Goal: Task Accomplishment & Management: Use online tool/utility

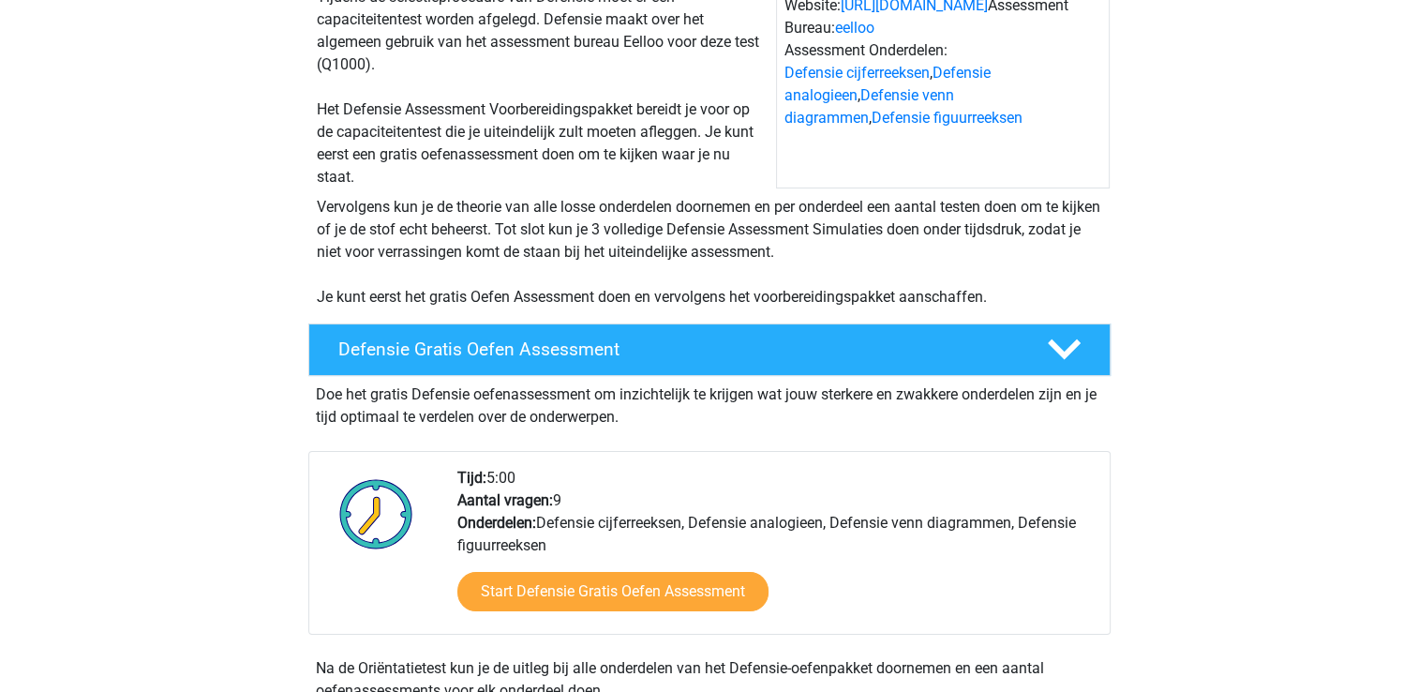
scroll to position [469, 0]
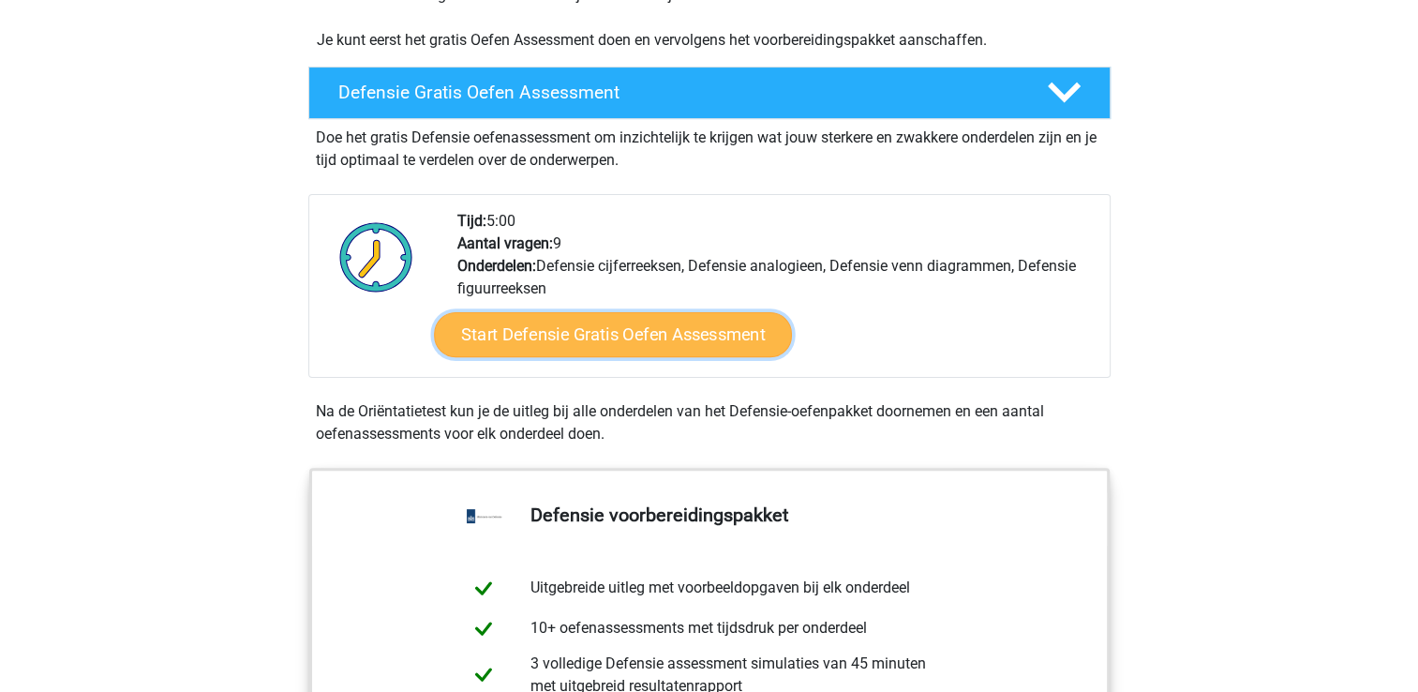
click at [612, 331] on link "Start Defensie Gratis Oefen Assessment" at bounding box center [613, 334] width 358 height 45
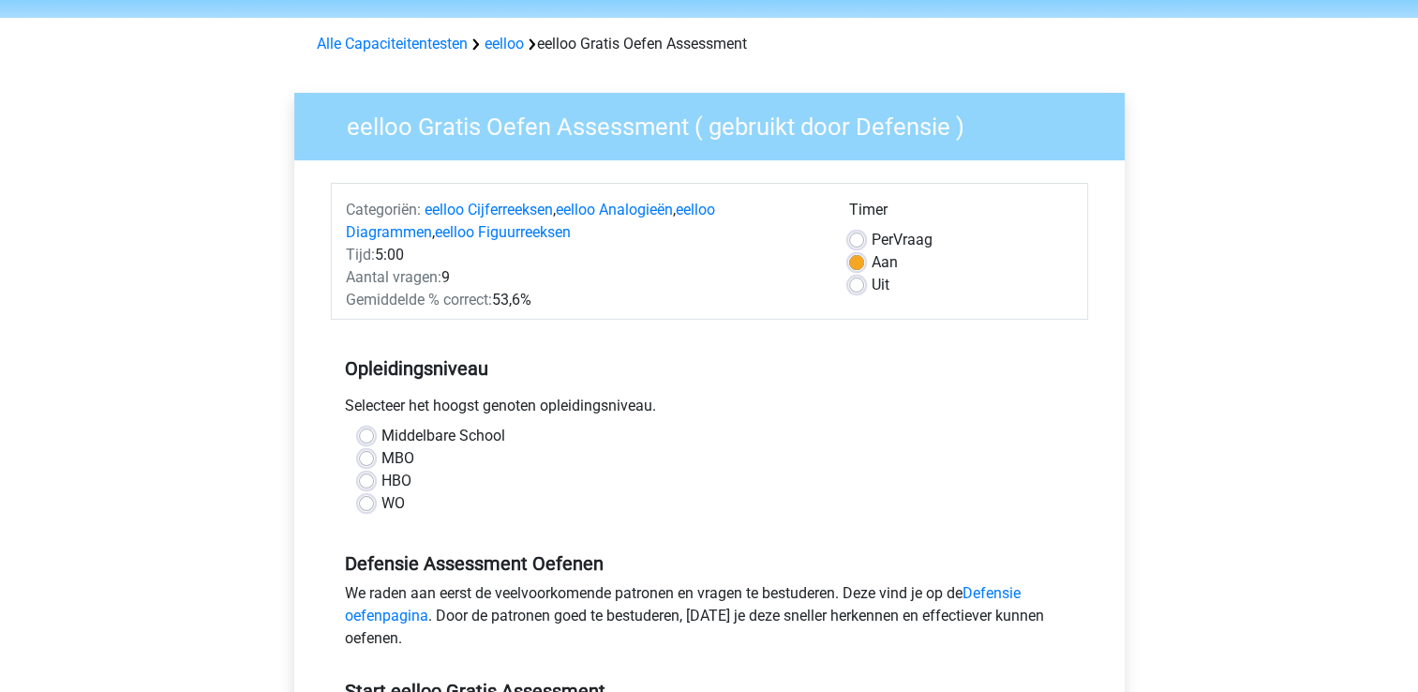
scroll to position [94, 0]
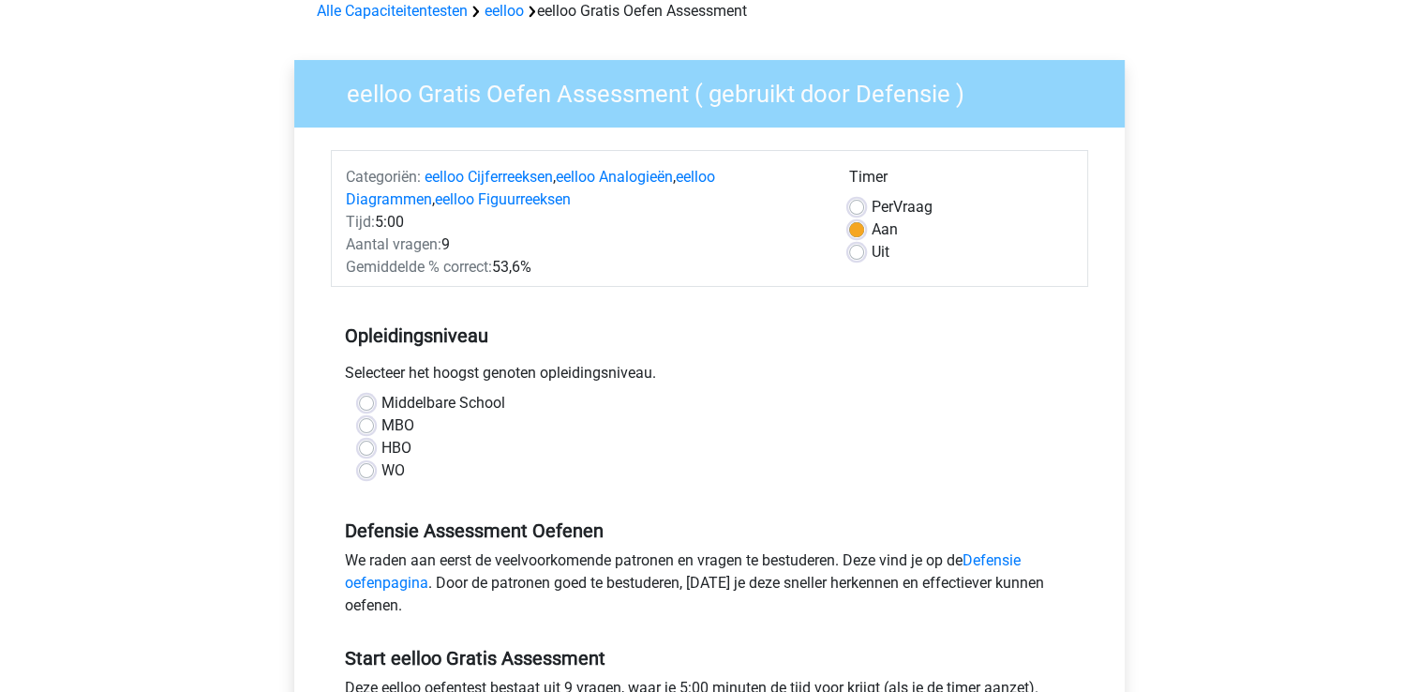
click at [381, 429] on label "MBO" at bounding box center [397, 425] width 33 height 22
click at [362, 429] on input "MBO" at bounding box center [366, 423] width 15 height 19
radio input "true"
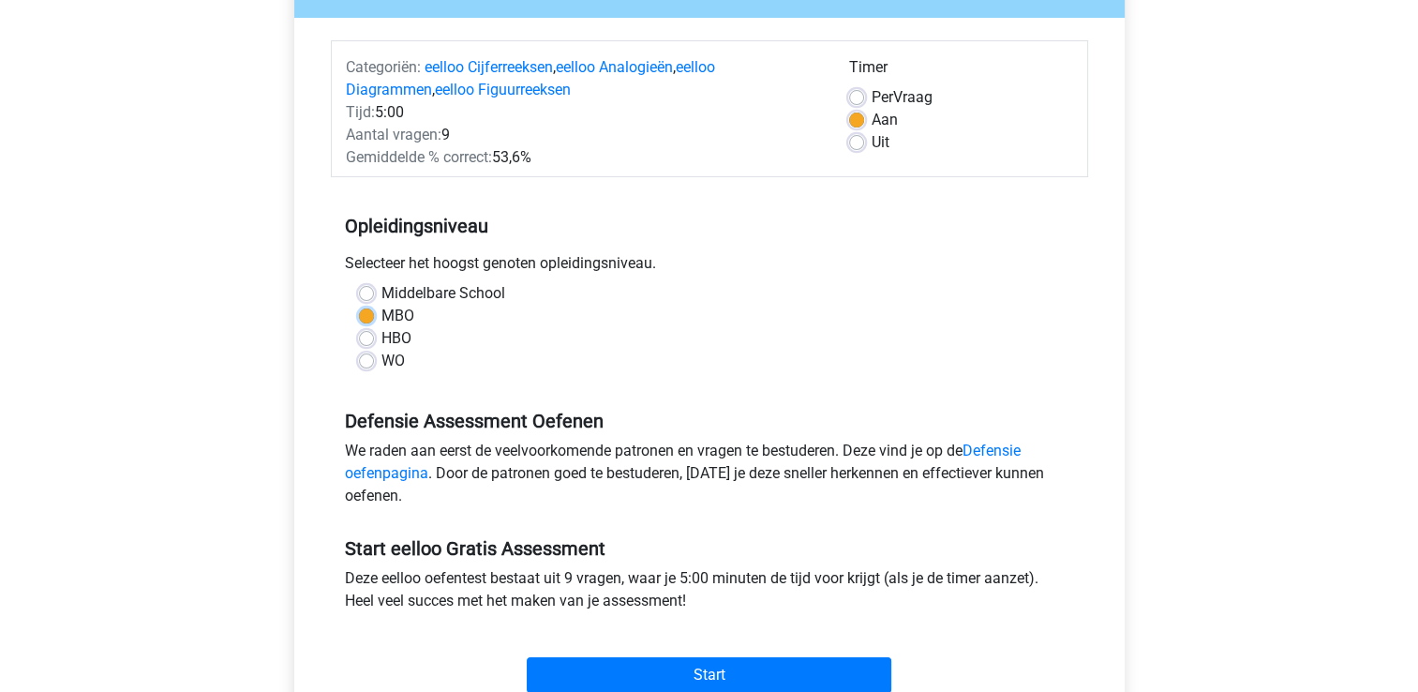
scroll to position [281, 0]
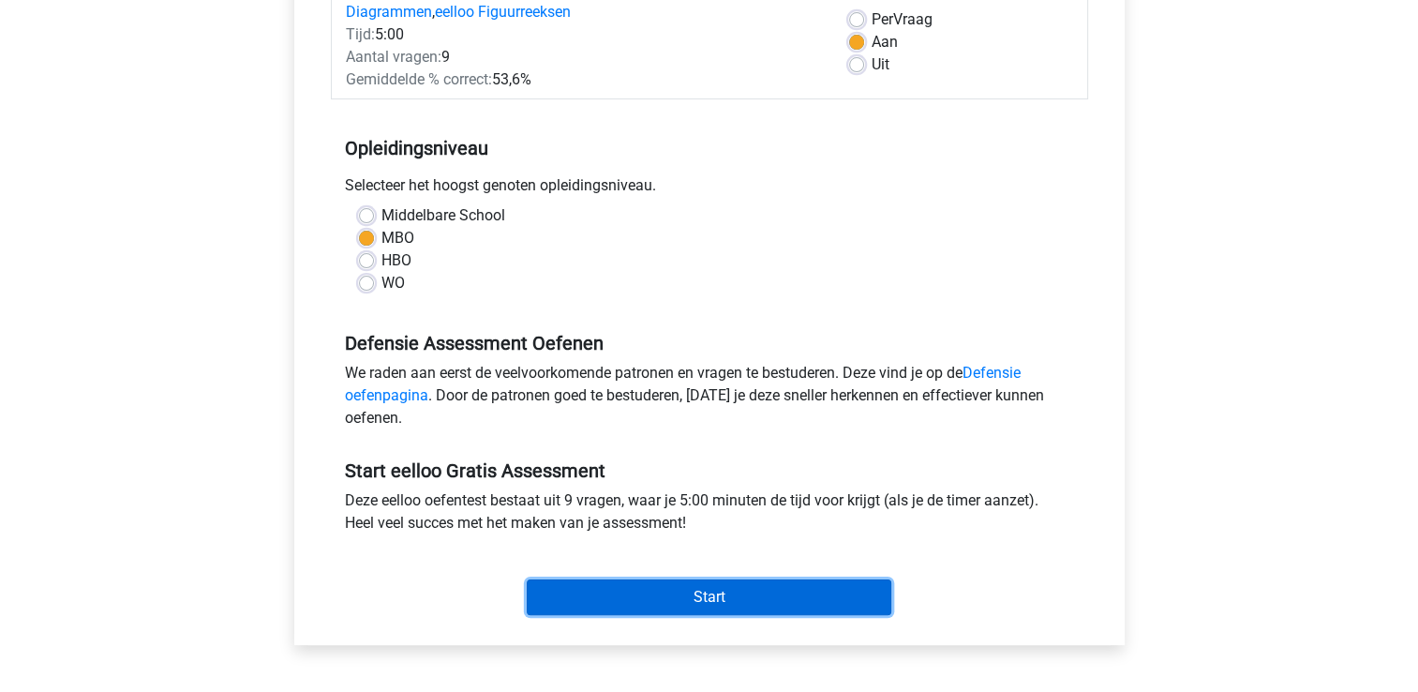
click at [653, 600] on input "Start" at bounding box center [709, 597] width 365 height 36
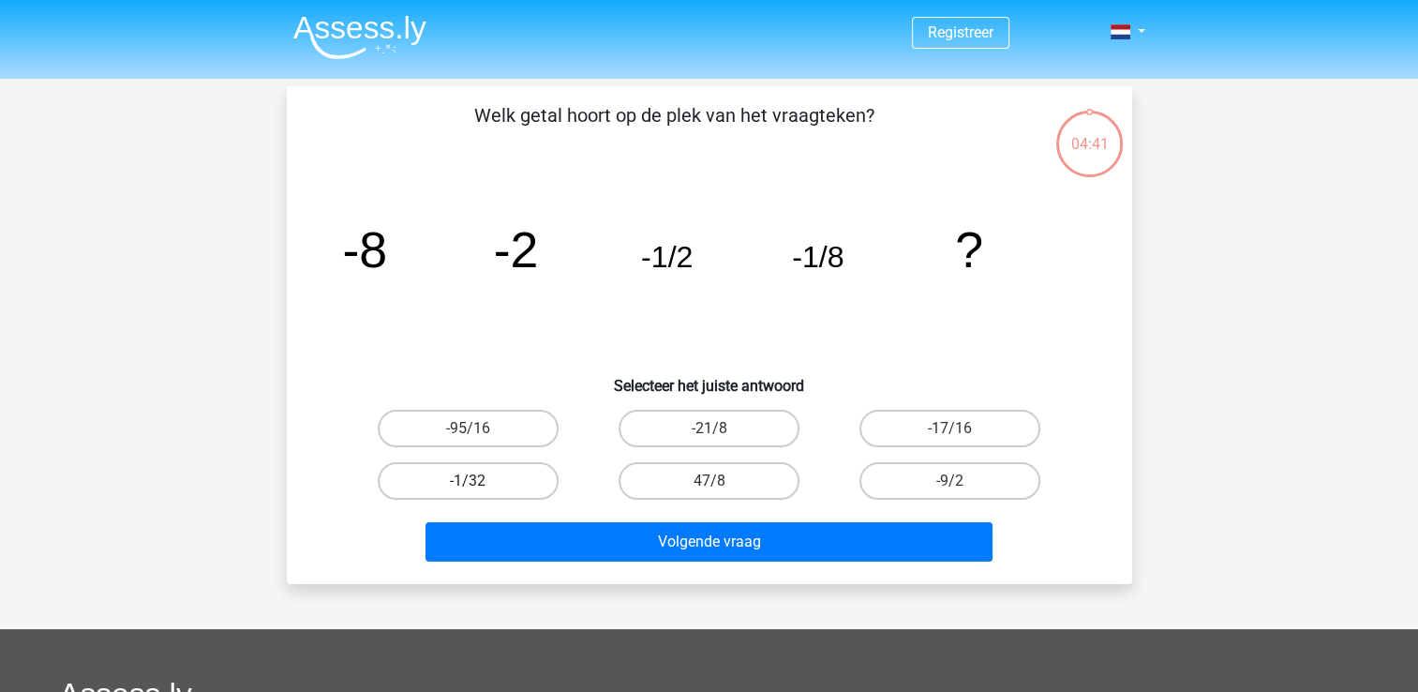
click at [524, 476] on label "-1/32" at bounding box center [468, 480] width 181 height 37
click at [480, 481] on input "-1/32" at bounding box center [474, 487] width 12 height 12
radio input "true"
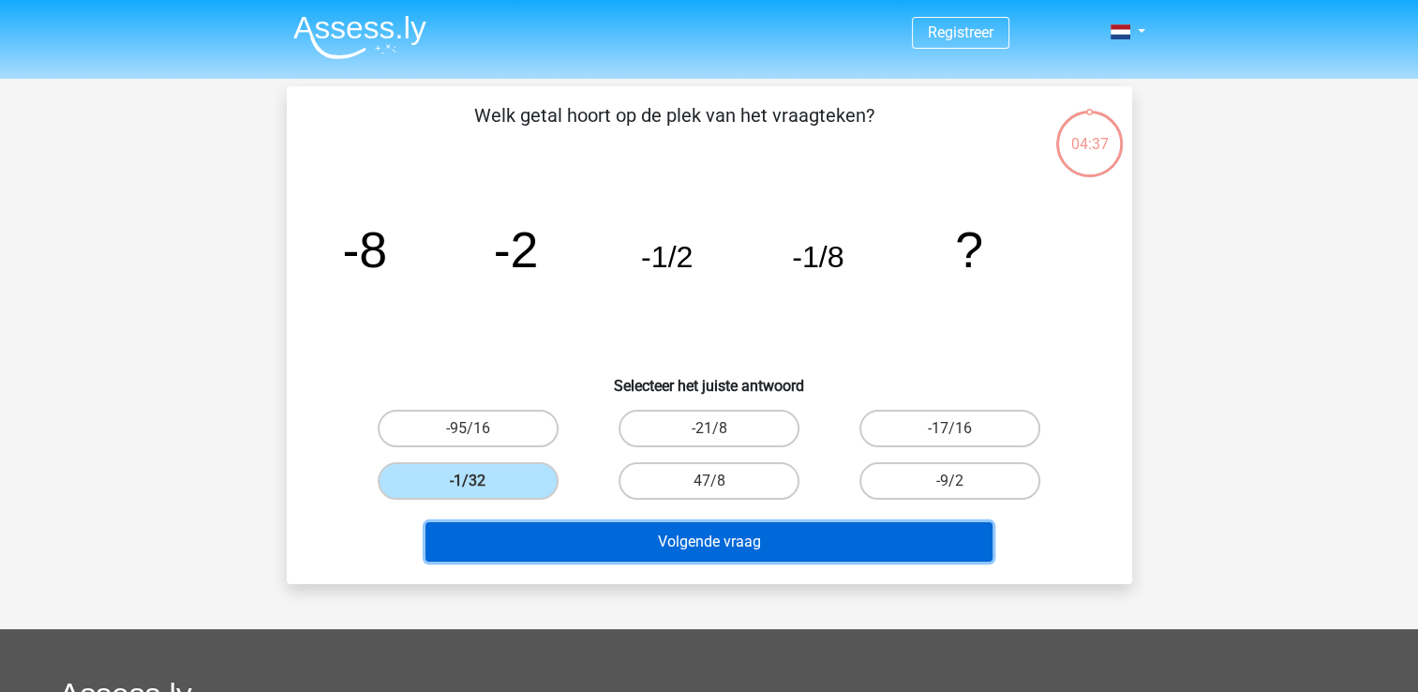
click at [611, 534] on button "Volgende vraag" at bounding box center [709, 541] width 567 height 39
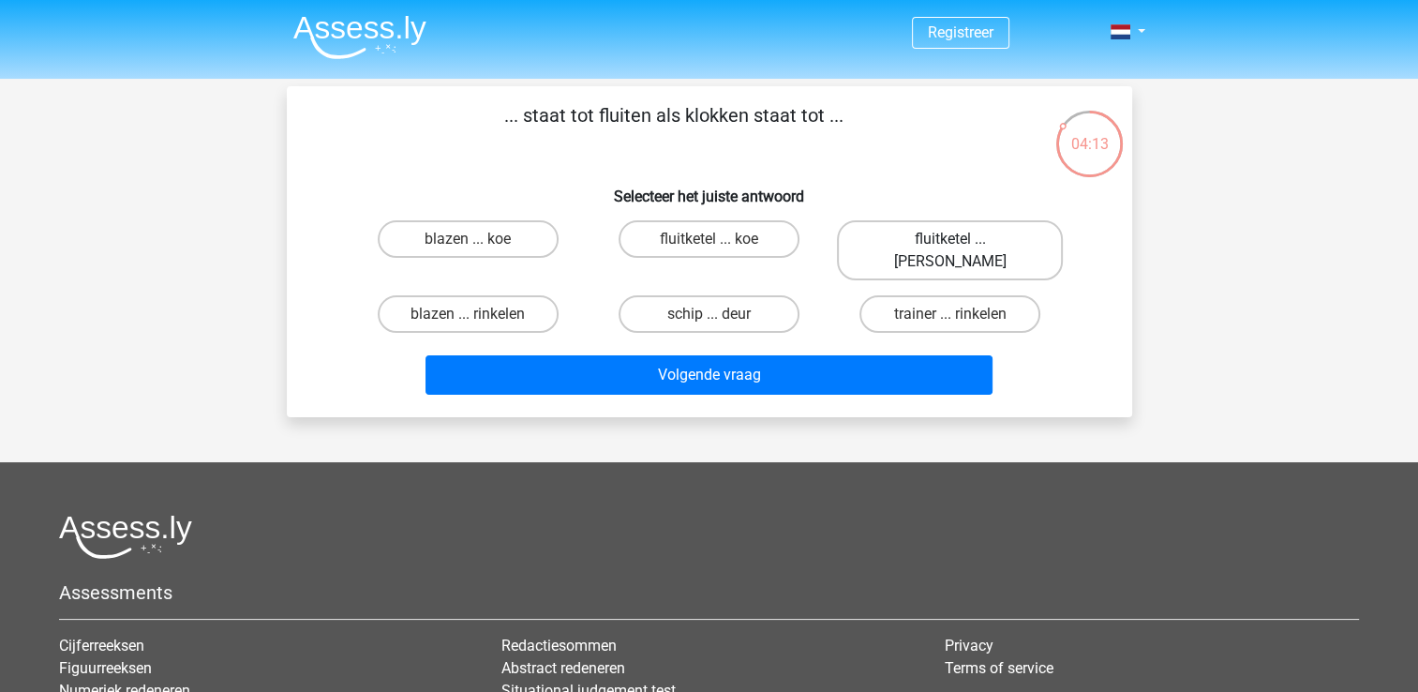
click at [888, 238] on label "fluitketel ... luiden" at bounding box center [950, 250] width 226 height 60
click at [950, 239] on input "fluitketel ... luiden" at bounding box center [956, 245] width 12 height 12
radio input "true"
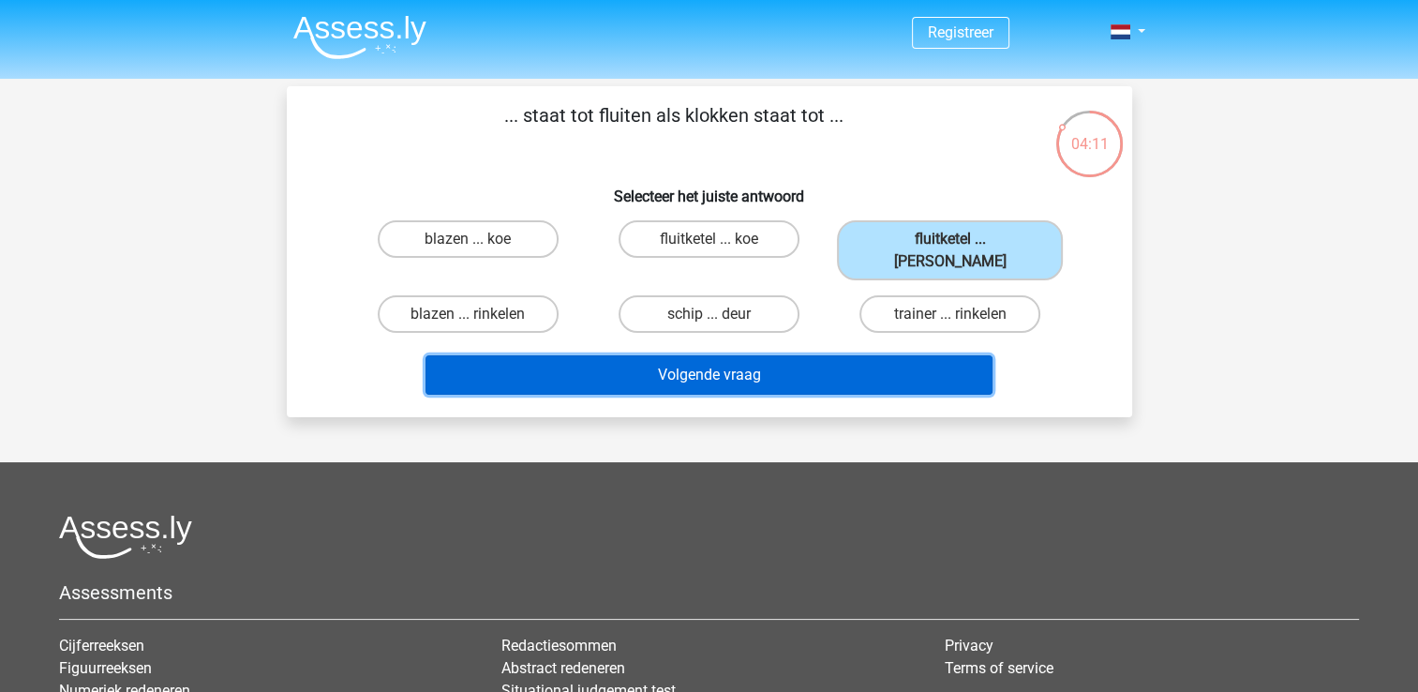
click at [780, 355] on button "Volgende vraag" at bounding box center [709, 374] width 567 height 39
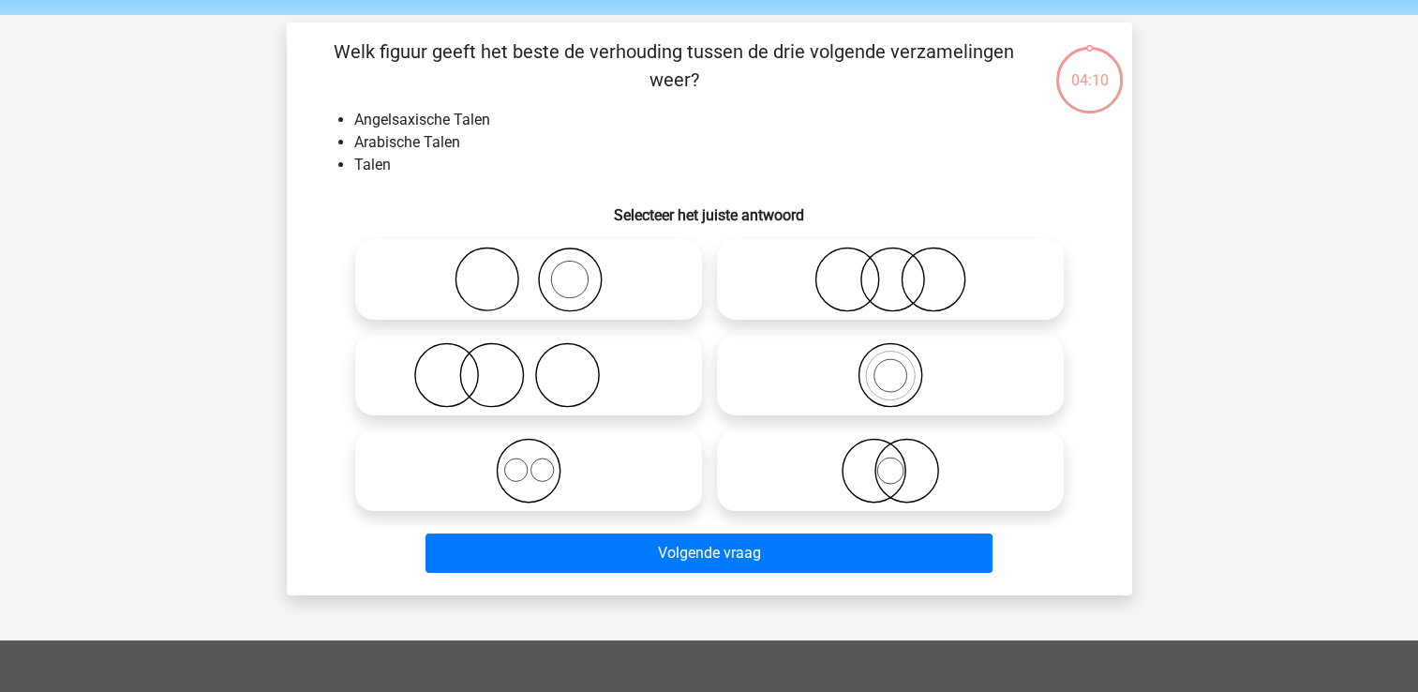
scroll to position [86, 0]
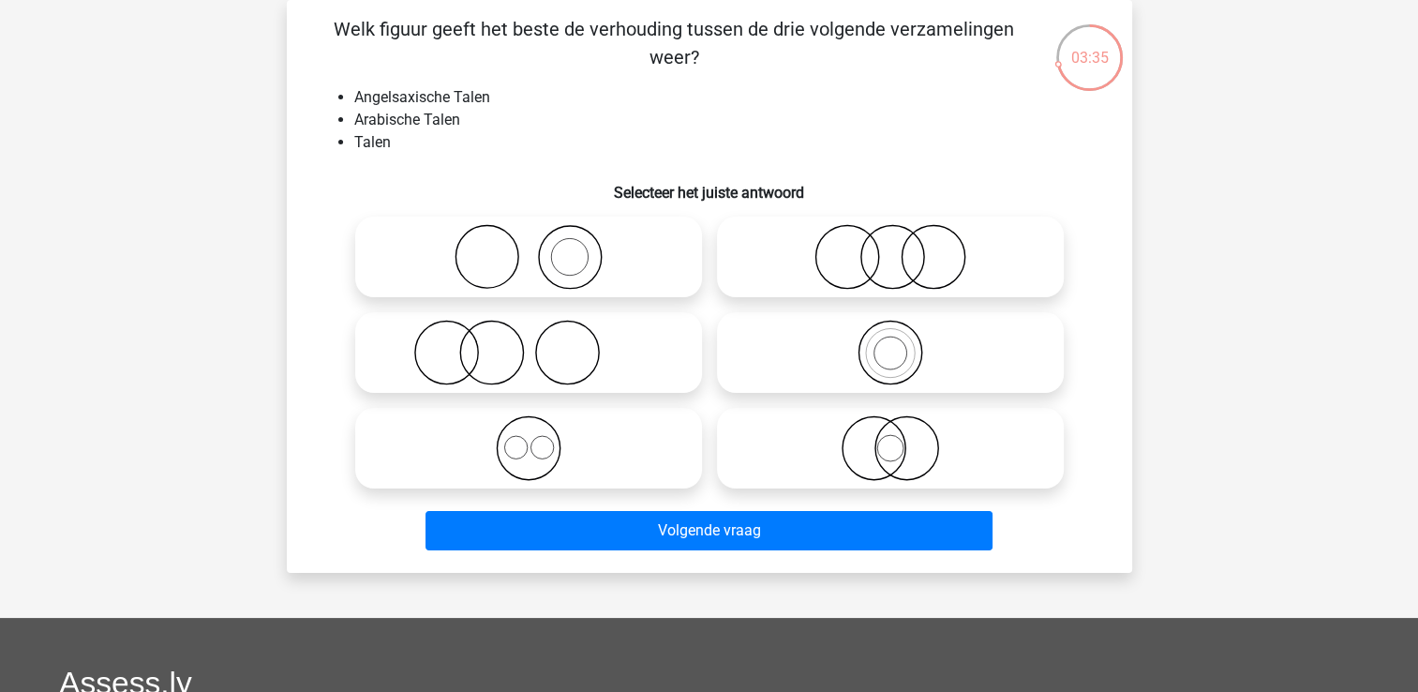
click at [549, 477] on icon at bounding box center [529, 448] width 332 height 66
click at [541, 439] on input "radio" at bounding box center [535, 432] width 12 height 12
radio input "true"
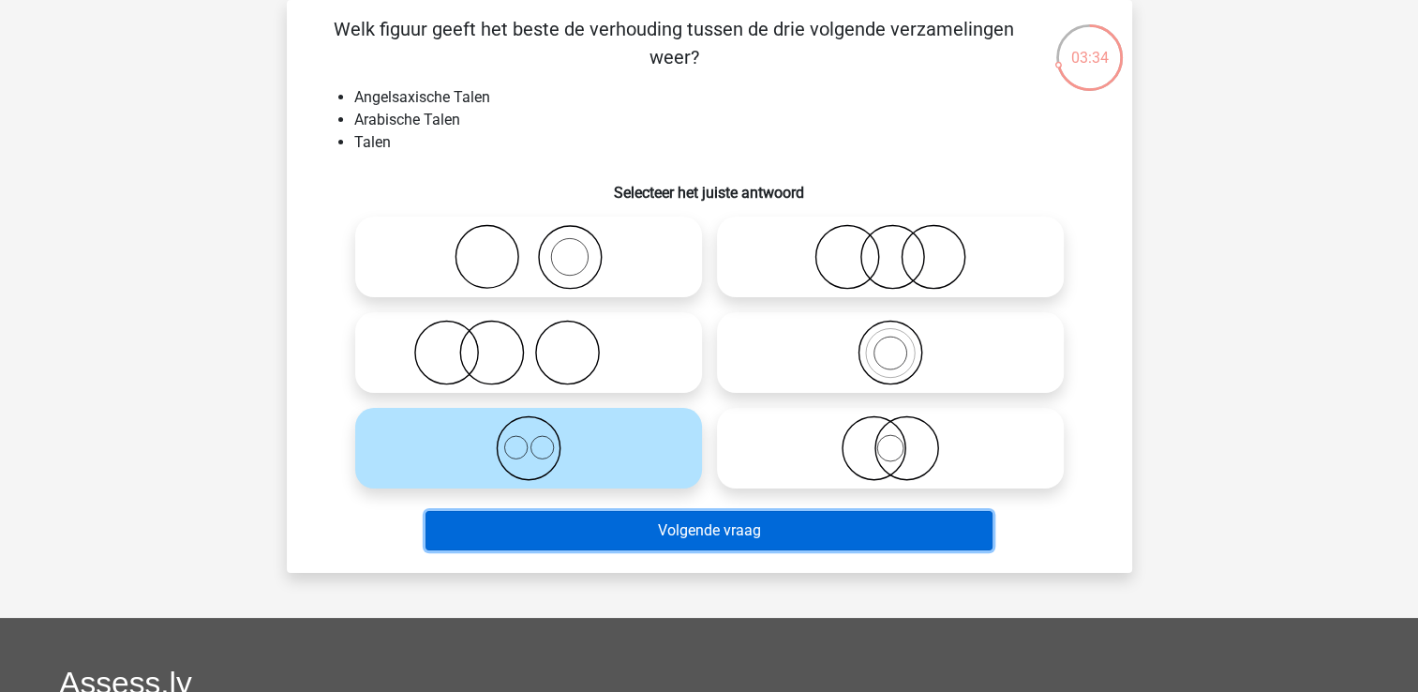
click at [707, 539] on button "Volgende vraag" at bounding box center [709, 530] width 567 height 39
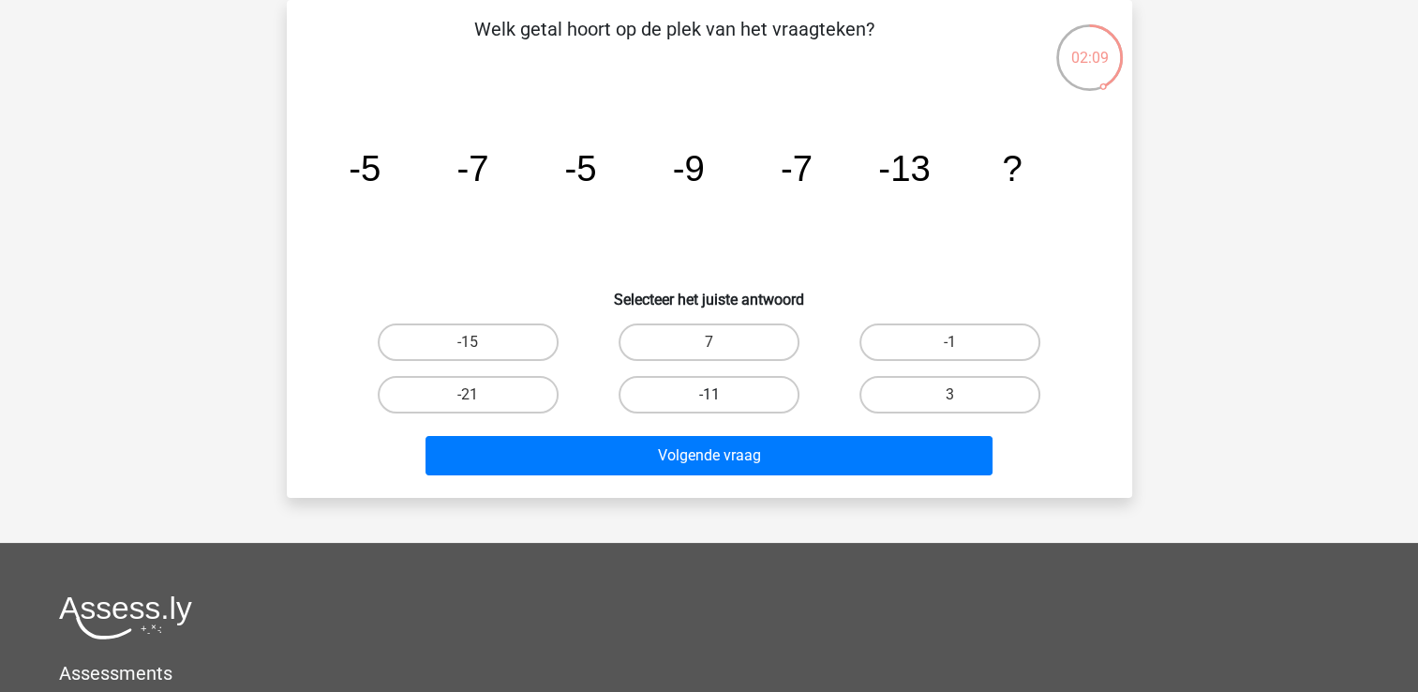
click at [694, 405] on label "-11" at bounding box center [709, 394] width 181 height 37
click at [709, 405] on input "-11" at bounding box center [715, 401] width 12 height 12
radio input "true"
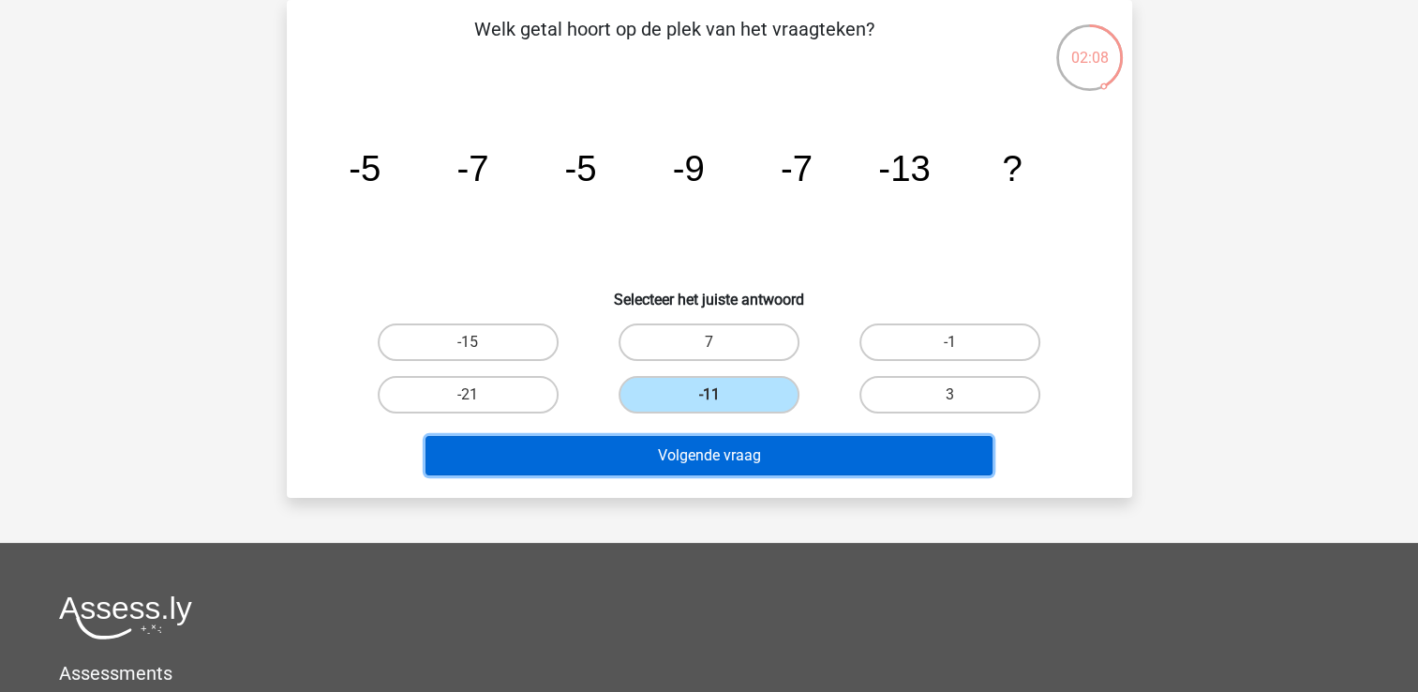
click at [679, 470] on button "Volgende vraag" at bounding box center [709, 455] width 567 height 39
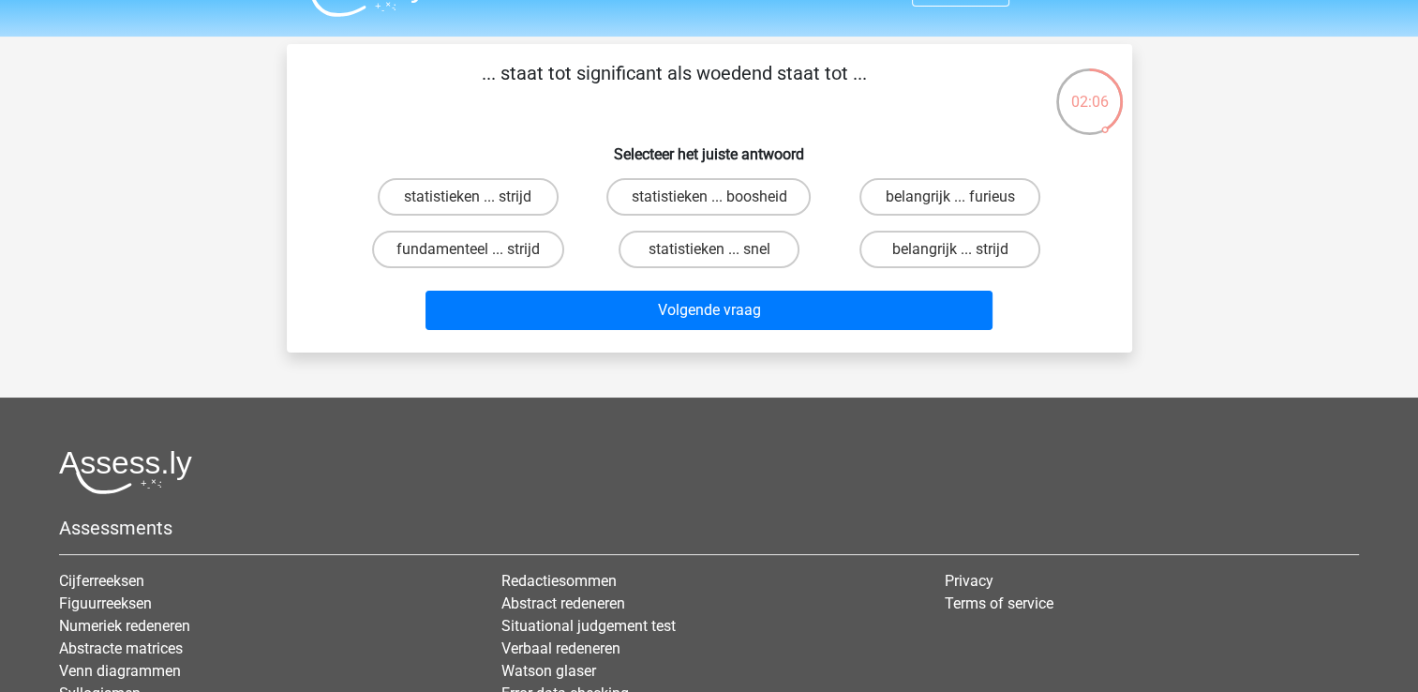
scroll to position [0, 0]
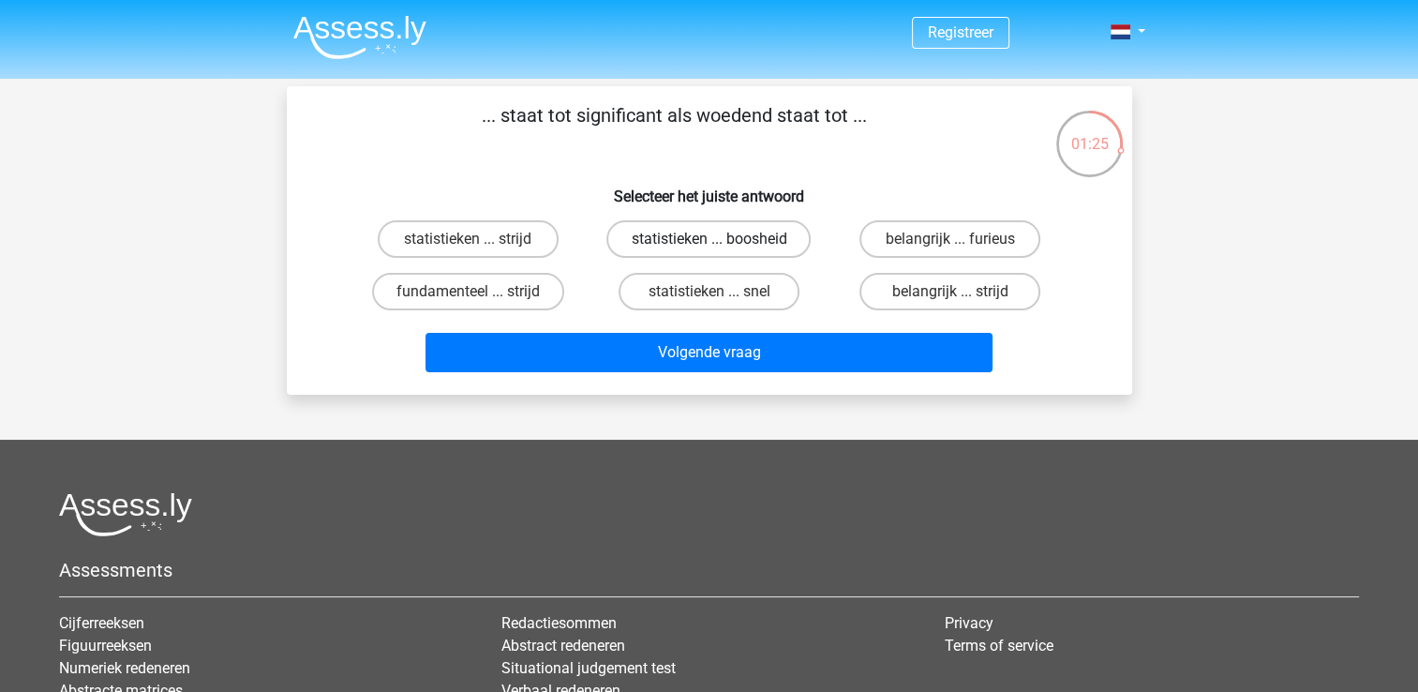
click at [697, 246] on label "statistieken ... boosheid" at bounding box center [708, 238] width 204 height 37
click at [709, 246] on input "statistieken ... boosheid" at bounding box center [715, 245] width 12 height 12
radio input "true"
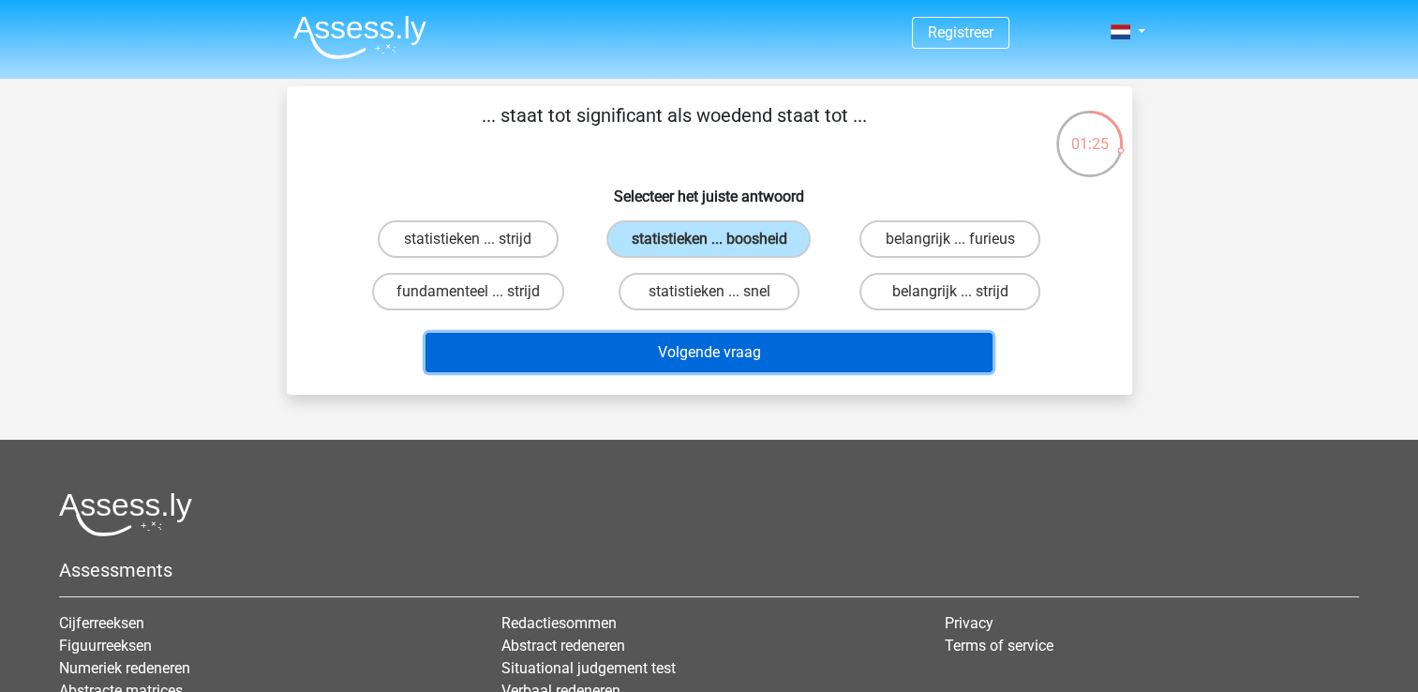
click at [735, 366] on button "Volgende vraag" at bounding box center [709, 352] width 567 height 39
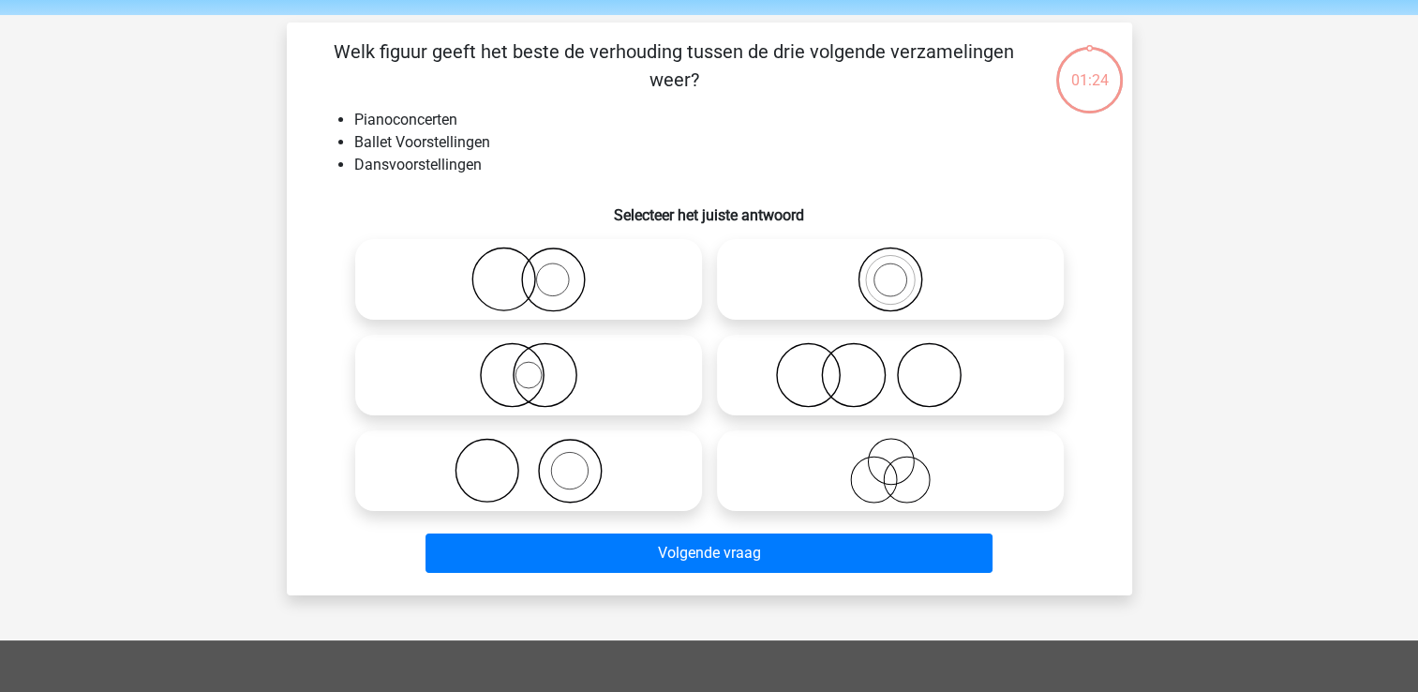
scroll to position [86, 0]
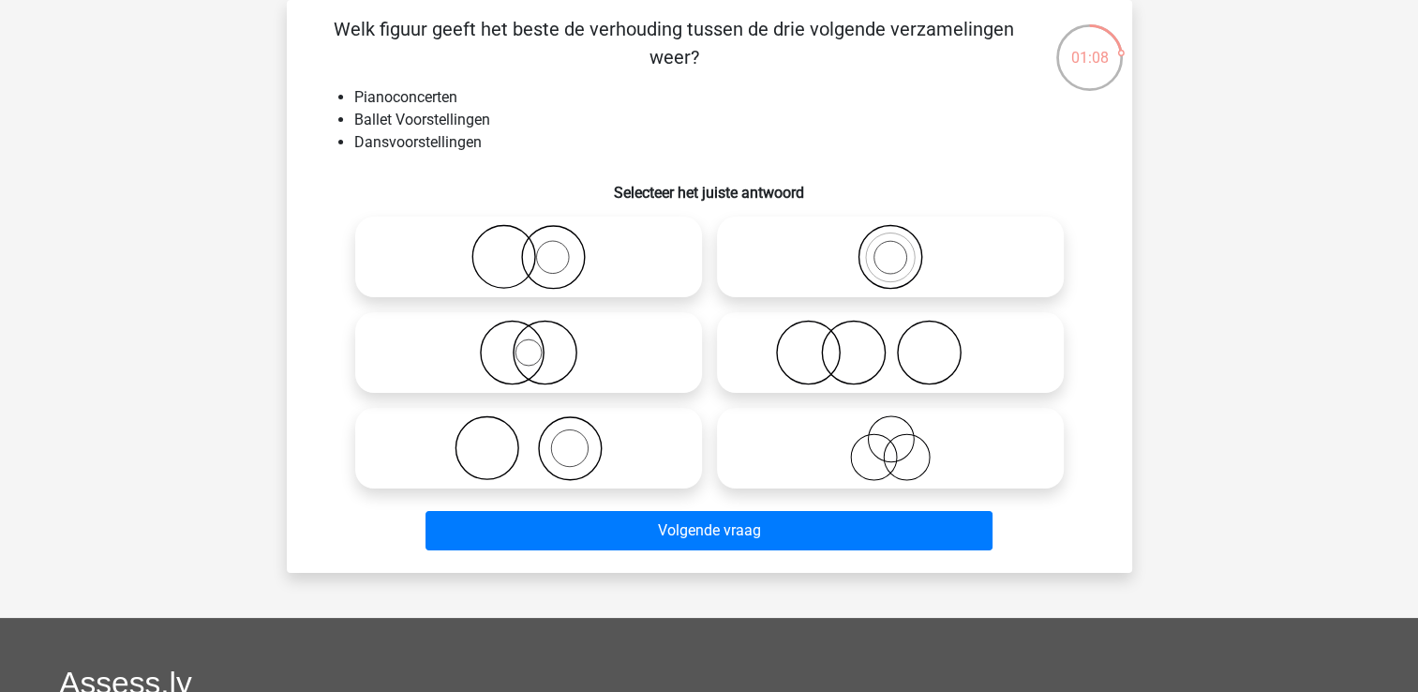
click at [855, 351] on icon at bounding box center [890, 353] width 332 height 66
click at [890, 343] on input "radio" at bounding box center [896, 337] width 12 height 12
radio input "true"
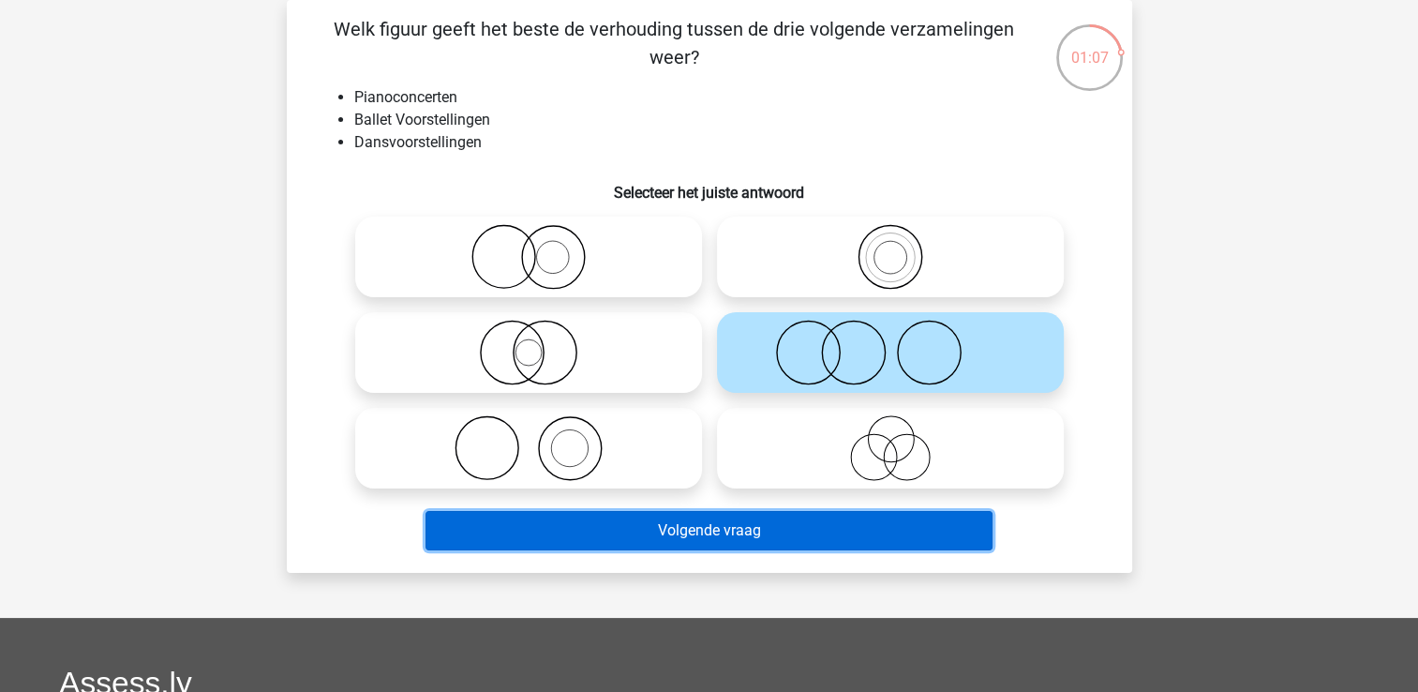
click at [765, 538] on button "Volgende vraag" at bounding box center [709, 530] width 567 height 39
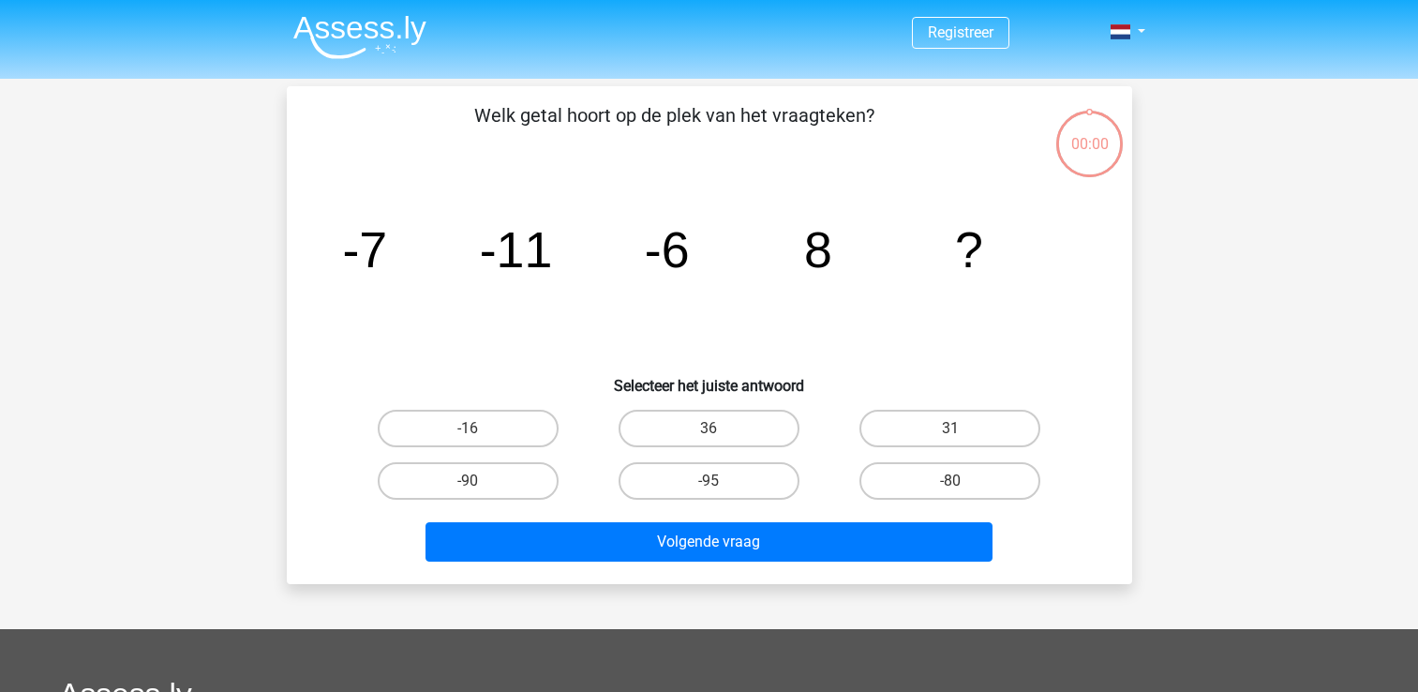
scroll to position [86, 0]
